Goal: Task Accomplishment & Management: Use online tool/utility

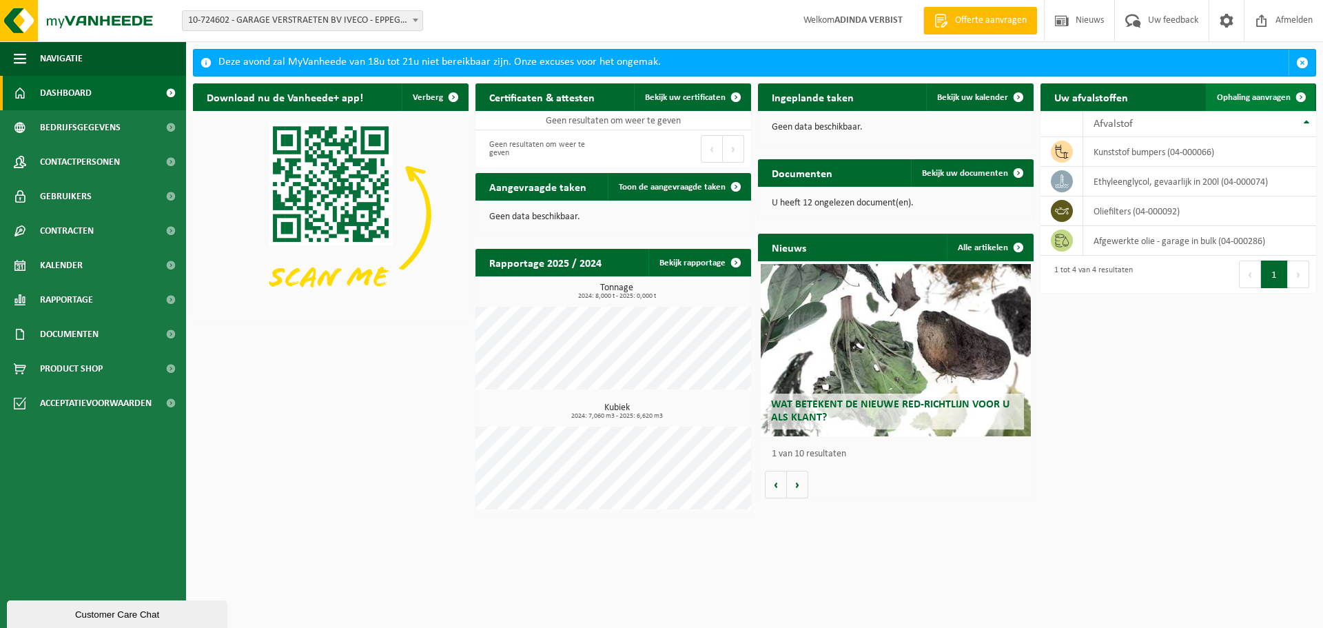
click at [1268, 93] on span "Ophaling aanvragen" at bounding box center [1254, 97] width 74 height 9
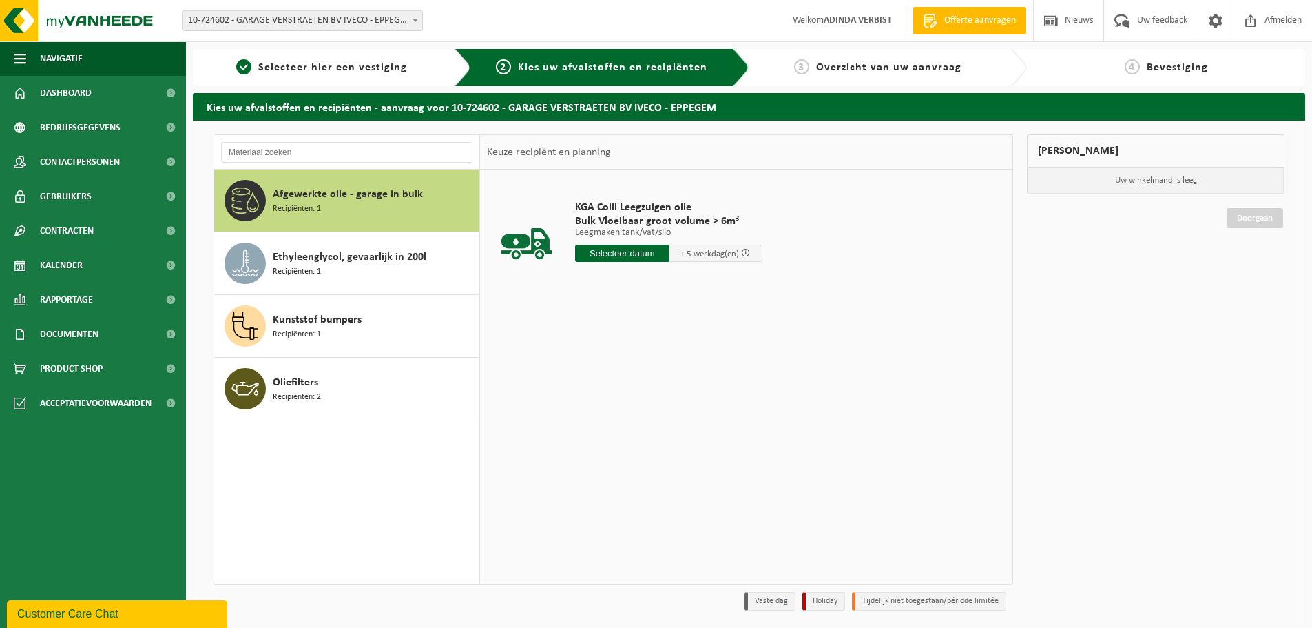
click at [309, 187] on span "Afgewerkte olie - garage in bulk" at bounding box center [348, 194] width 150 height 17
click at [629, 247] on input "text" at bounding box center [622, 253] width 94 height 17
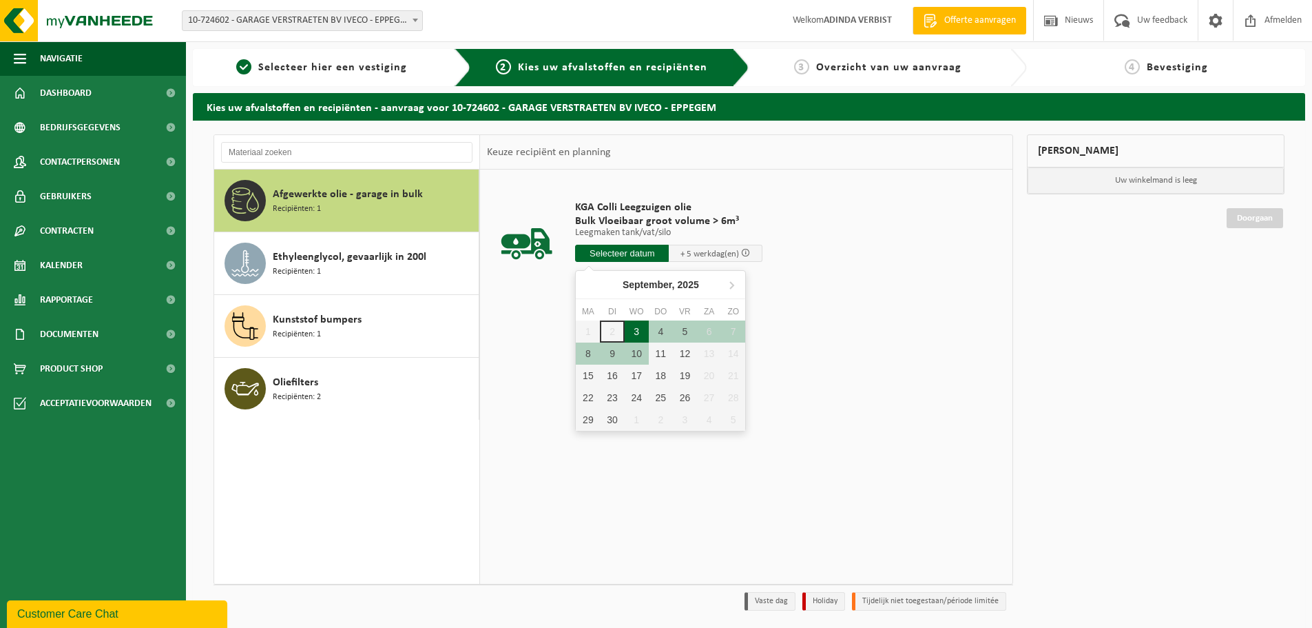
click at [639, 333] on div "3" at bounding box center [637, 331] width 24 height 22
type input "Van 2025-09-03"
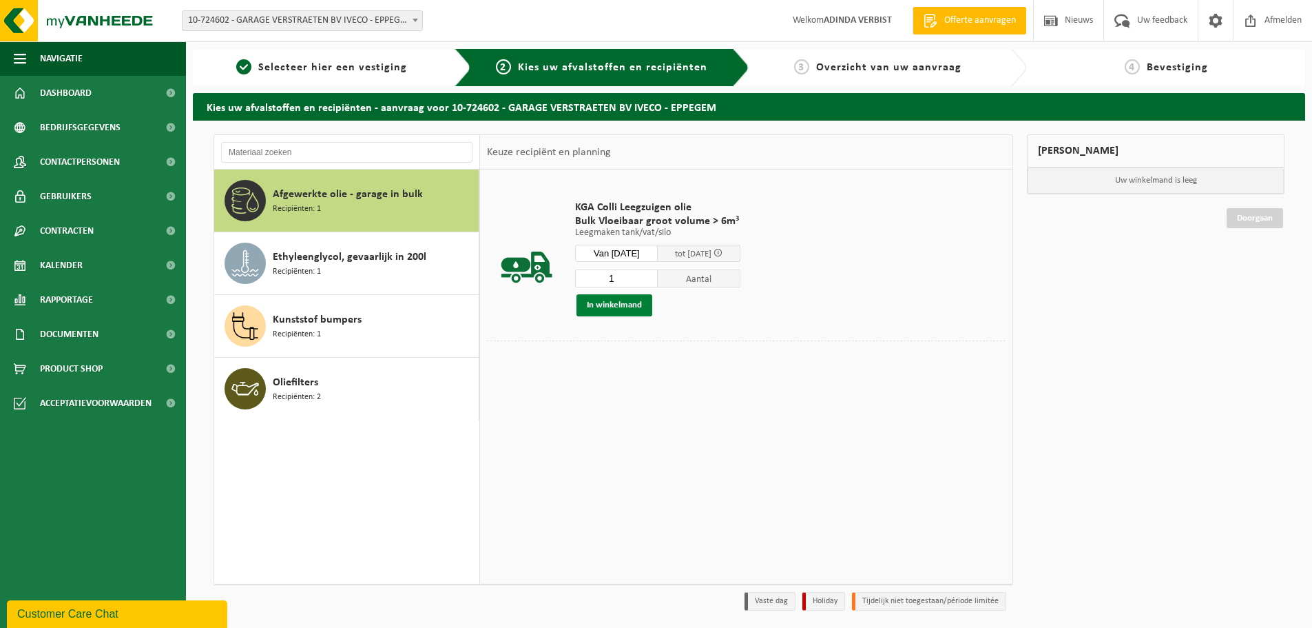
click at [620, 308] on button "In winkelmand" at bounding box center [615, 305] width 76 height 22
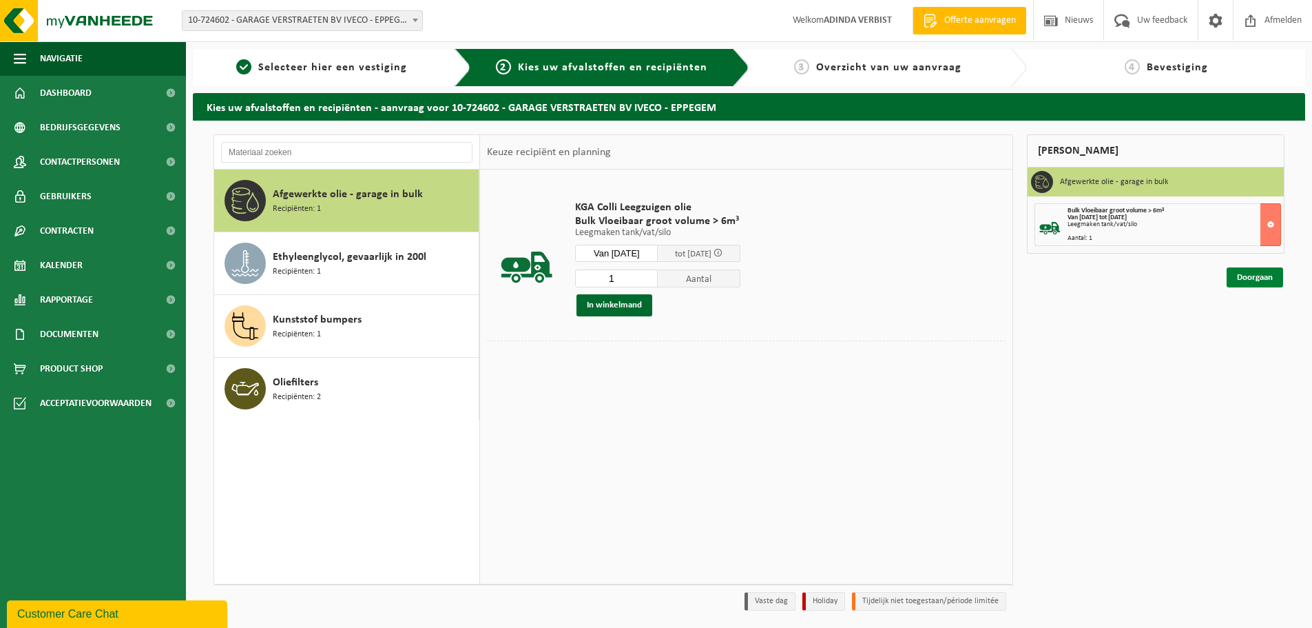
click at [1254, 276] on link "Doorgaan" at bounding box center [1255, 277] width 56 height 20
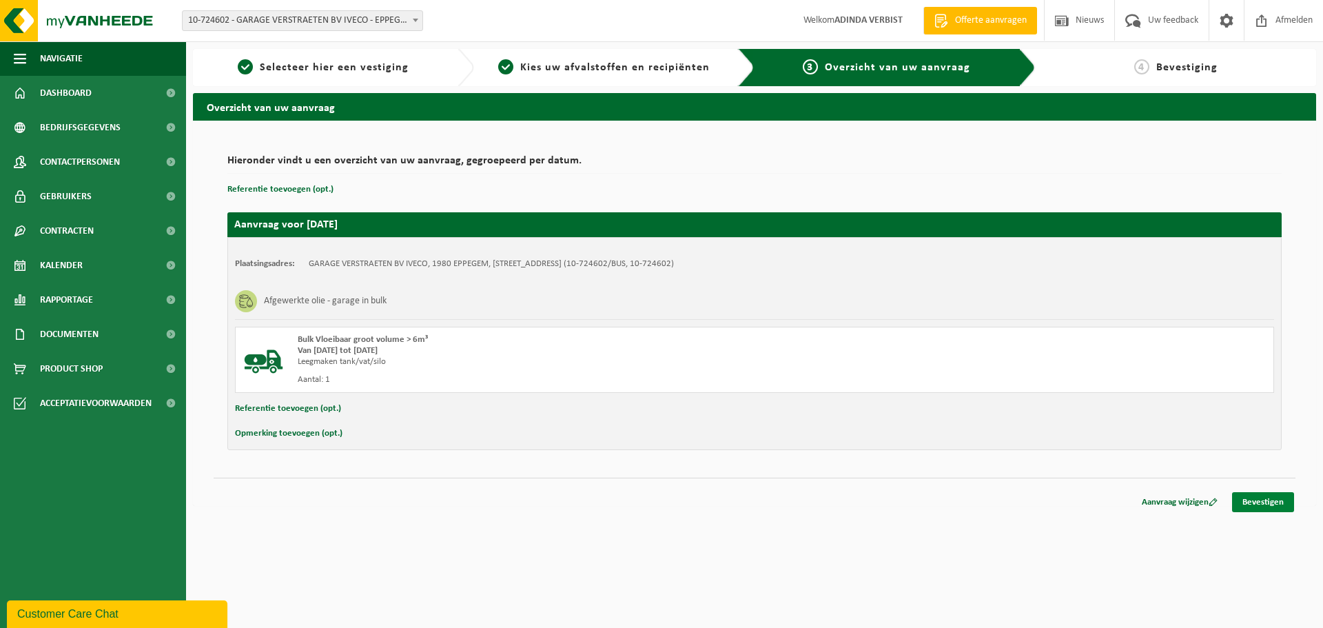
click at [1267, 502] on link "Bevestigen" at bounding box center [1263, 502] width 62 height 20
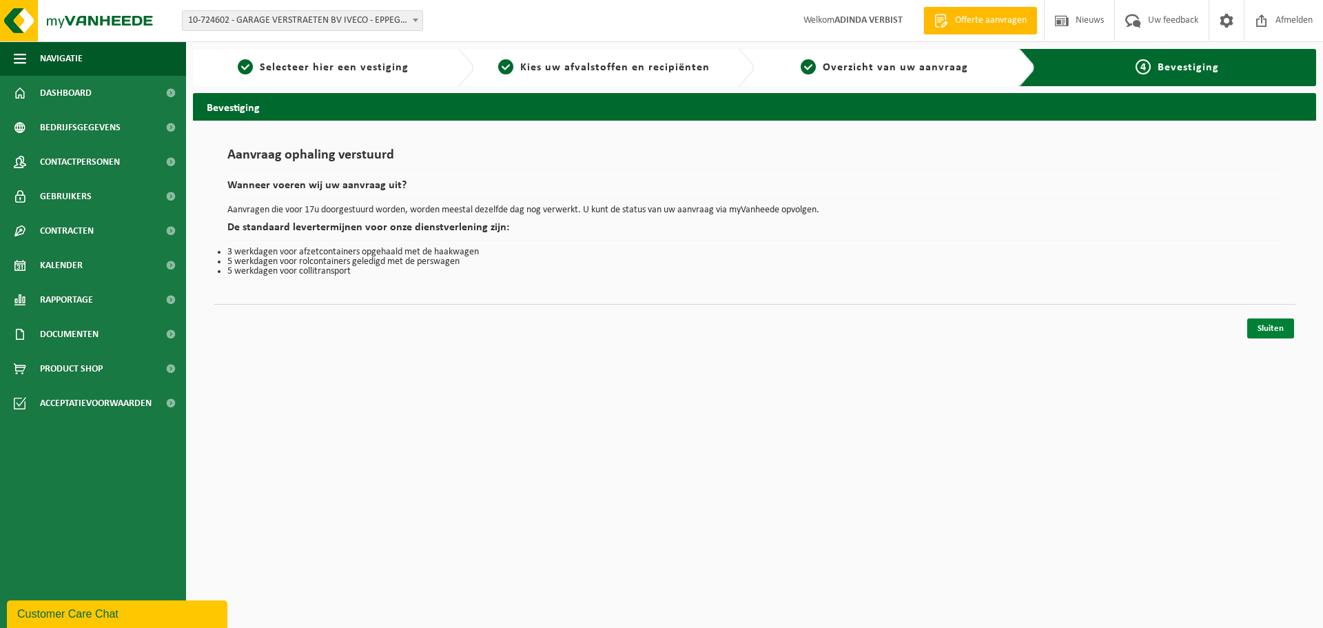
click at [1263, 328] on link "Sluiten" at bounding box center [1270, 328] width 47 height 20
